Goal: Navigation & Orientation: Find specific page/section

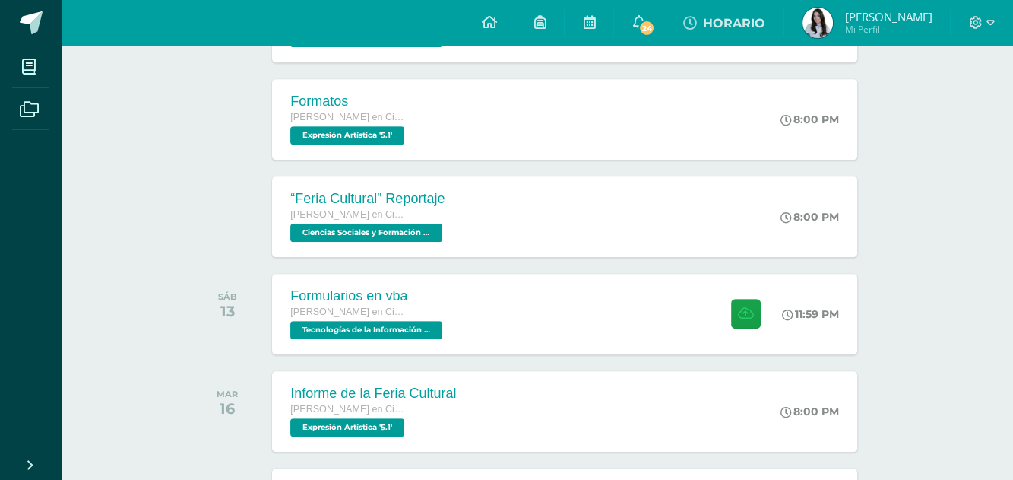
scroll to position [787, 0]
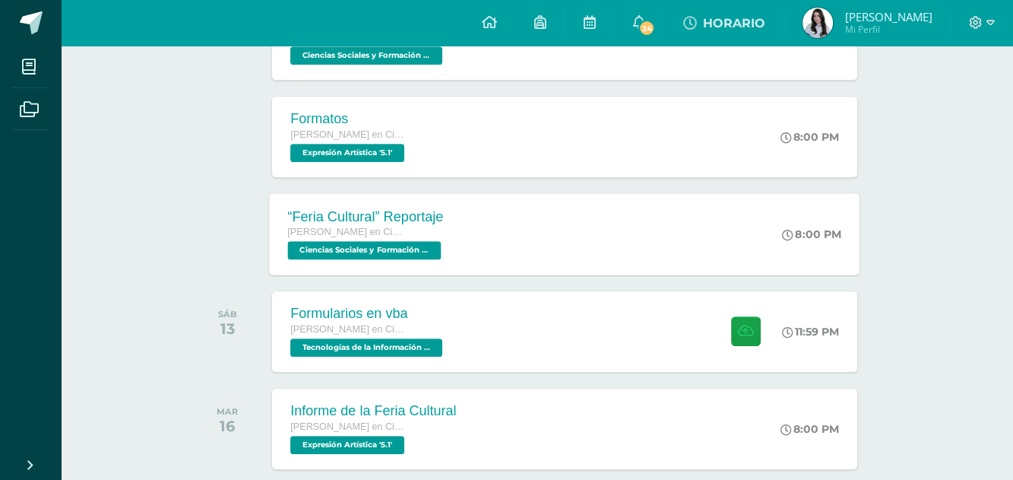
click at [458, 241] on div "“Feria Cultural” Reportaje [PERSON_NAME] en Ciencias y Letras Ciencias Sociales…" at bounding box center [367, 233] width 194 height 81
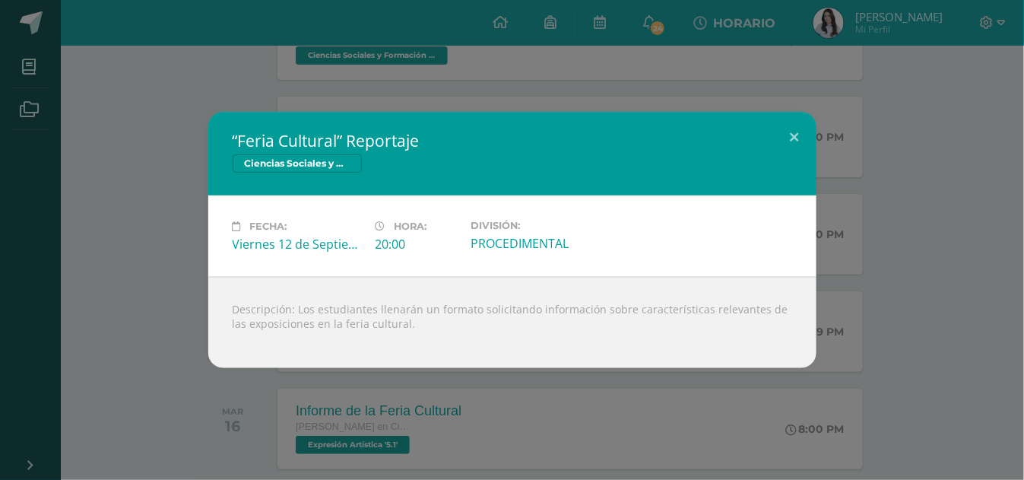
click at [351, 413] on div "“Feria Cultural” Reportaje Ciencias Sociales y Formación Ciudadana 5 Fecha: [DA…" at bounding box center [512, 240] width 1024 height 480
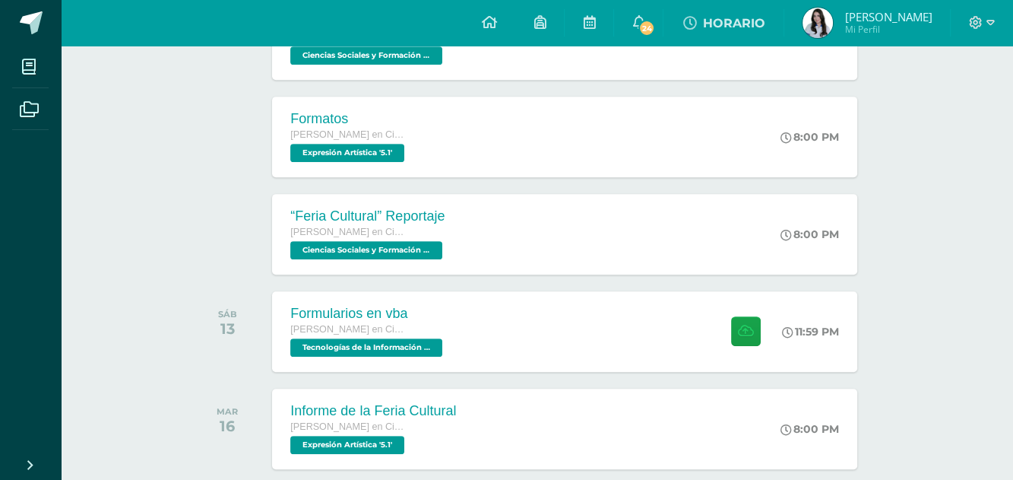
click at [200, 388] on div "[DATE]" at bounding box center [231, 428] width 77 height 81
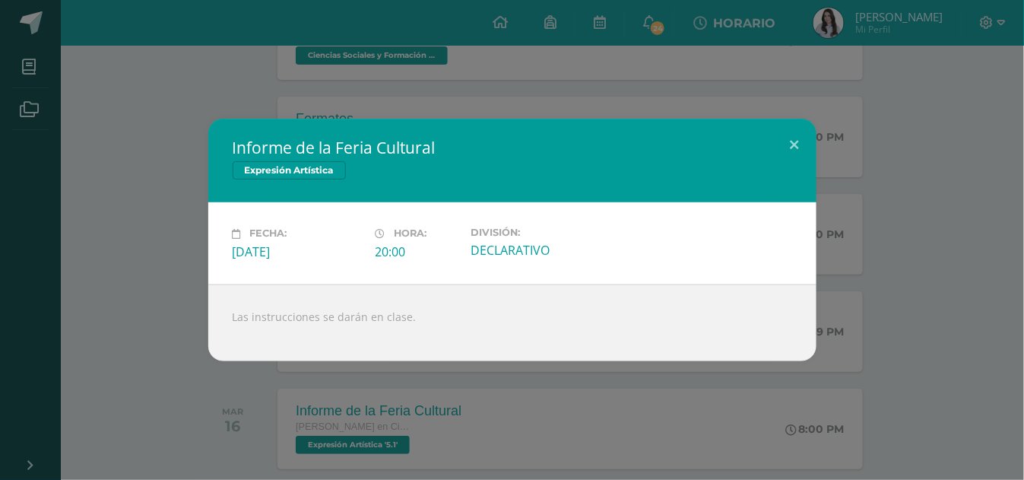
click at [144, 398] on div "Informe de la Feria Cultural Expresión Artística Fecha: [DATE] Hora: 20:00 Divi…" at bounding box center [512, 240] width 1024 height 480
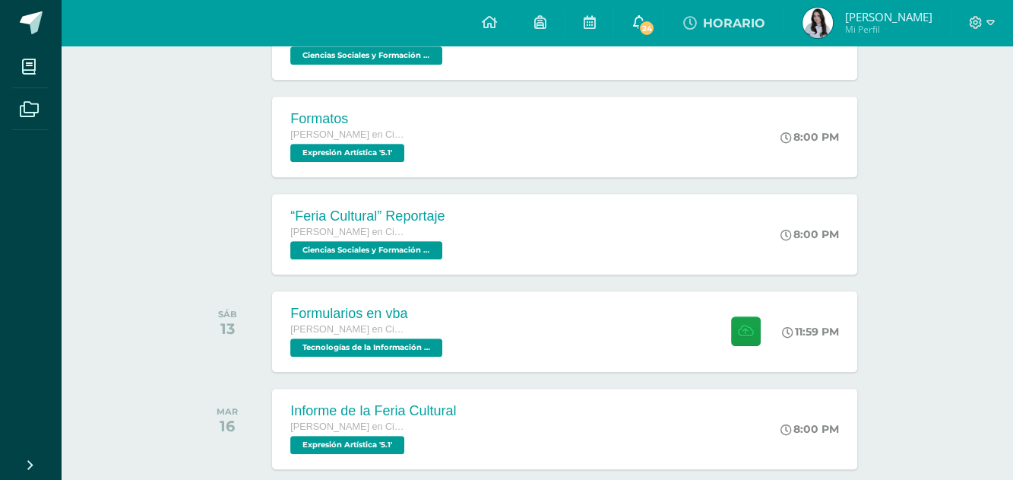
click at [637, 22] on icon at bounding box center [638, 22] width 12 height 14
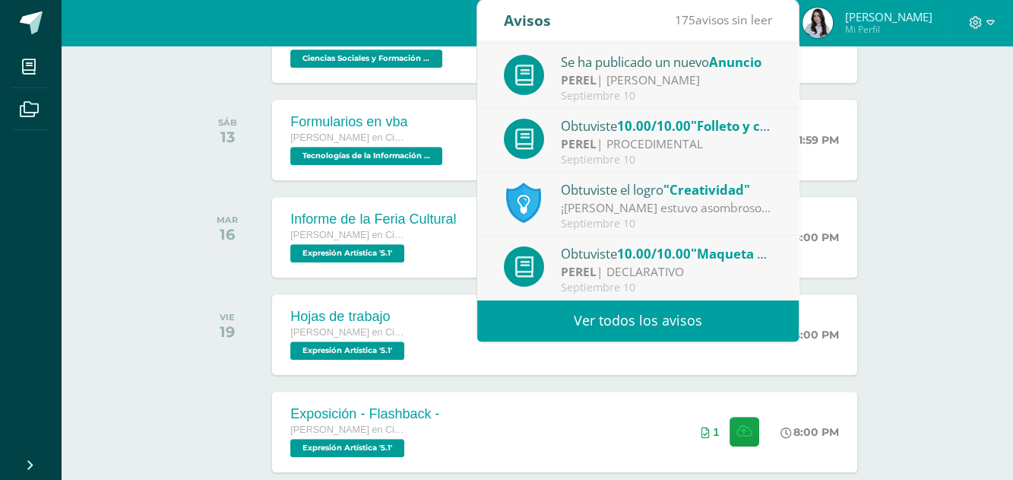
scroll to position [977, 0]
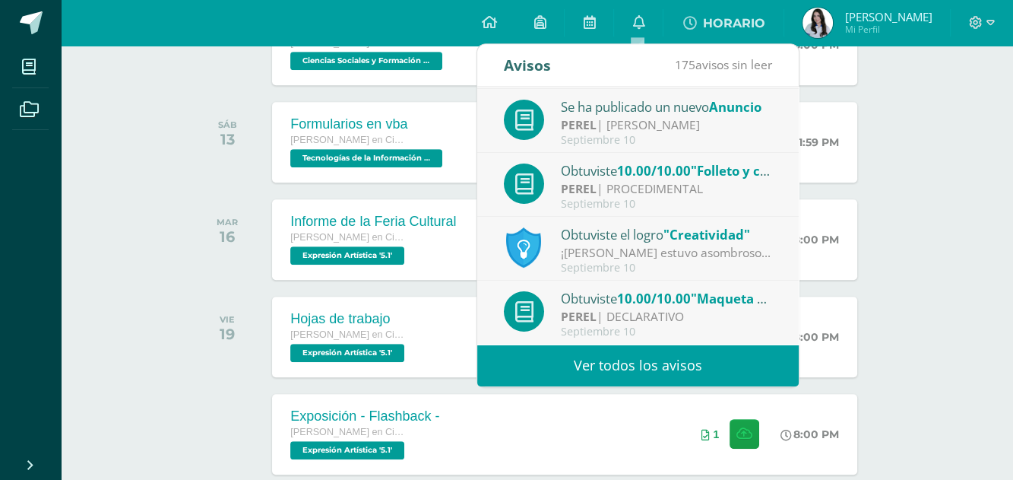
click at [122, 353] on div "Actividades recientes y próximas Tablero Pendientes de entrega Entregadas todas…" at bounding box center [537, 40] width 952 height 1943
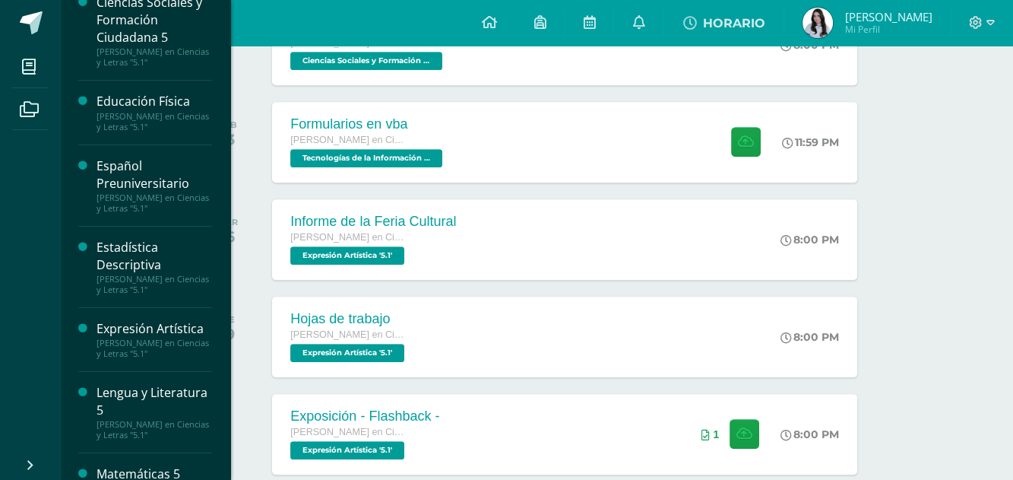
scroll to position [57, 0]
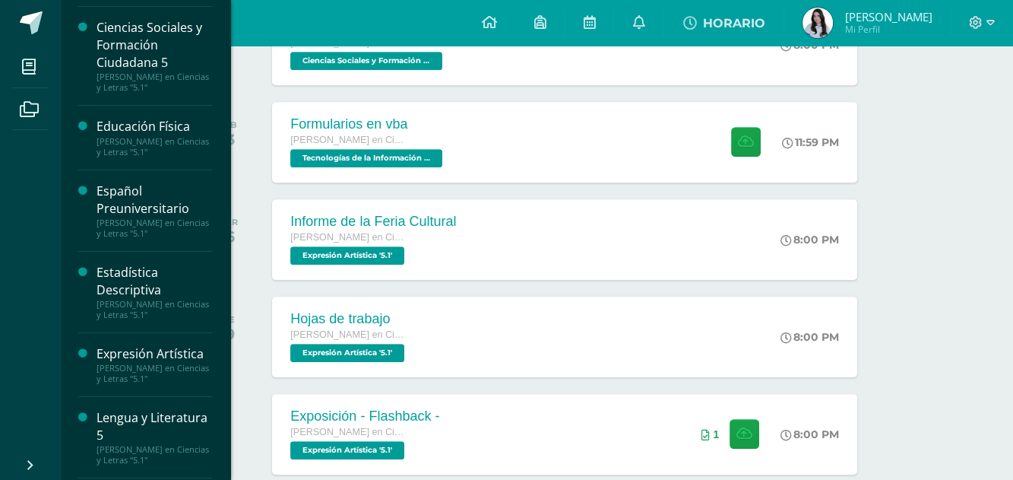
click at [126, 208] on div "Español Preuniversitario" at bounding box center [155, 199] width 116 height 35
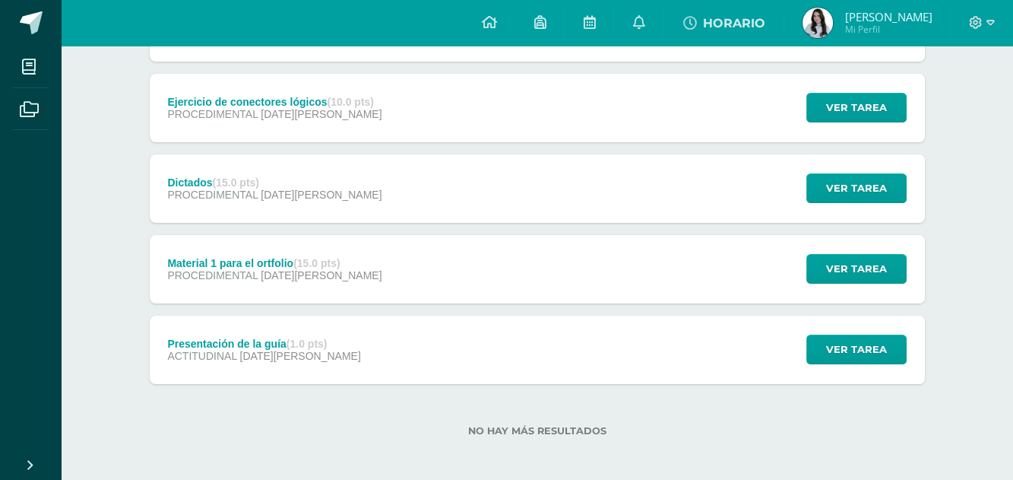
scroll to position [344, 0]
